Goal: Entertainment & Leisure: Consume media (video, audio)

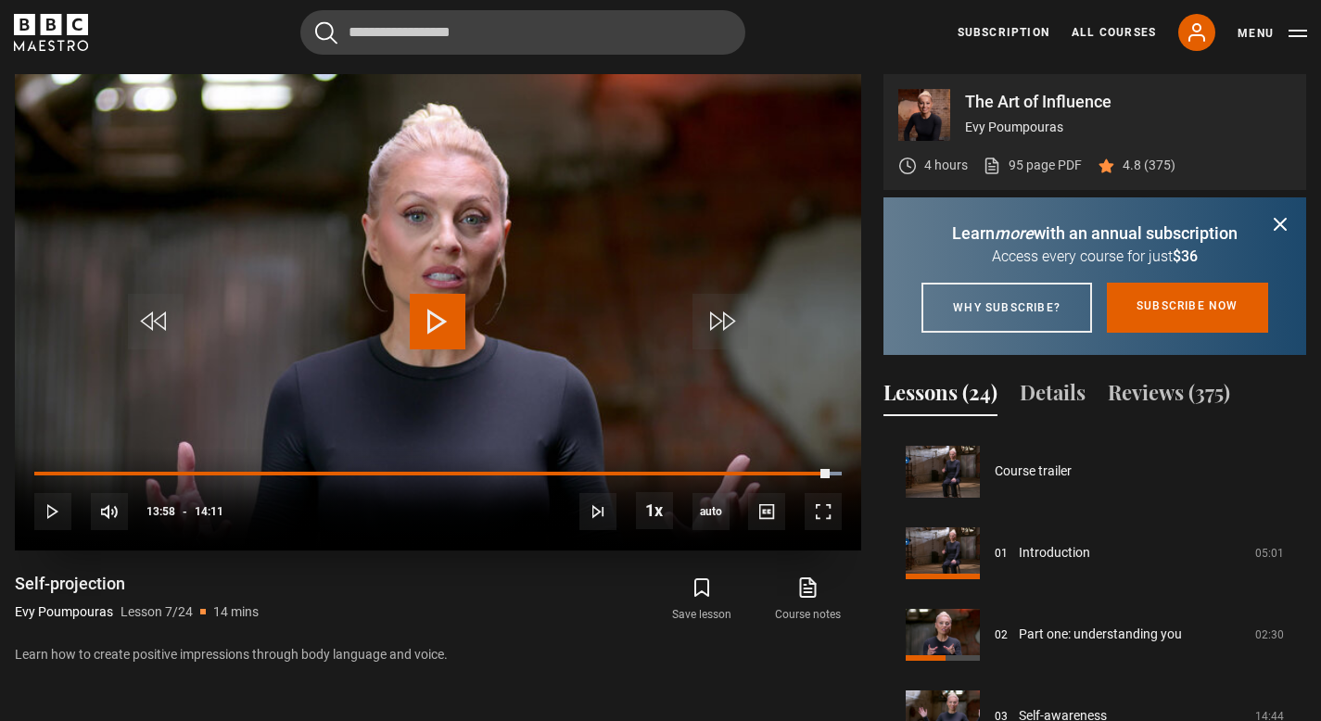
click at [431, 316] on span "Video Player" at bounding box center [438, 322] width 56 height 56
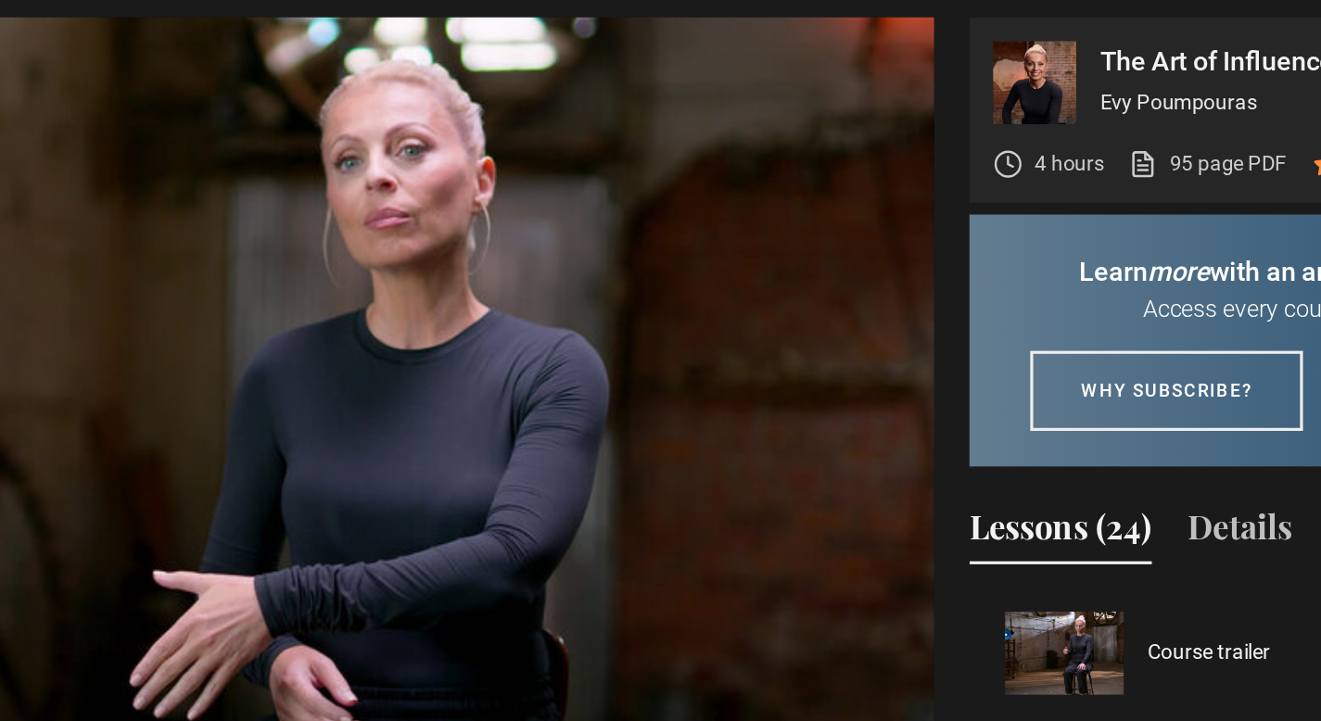
scroll to position [699, 0]
